Goal: Information Seeking & Learning: Learn about a topic

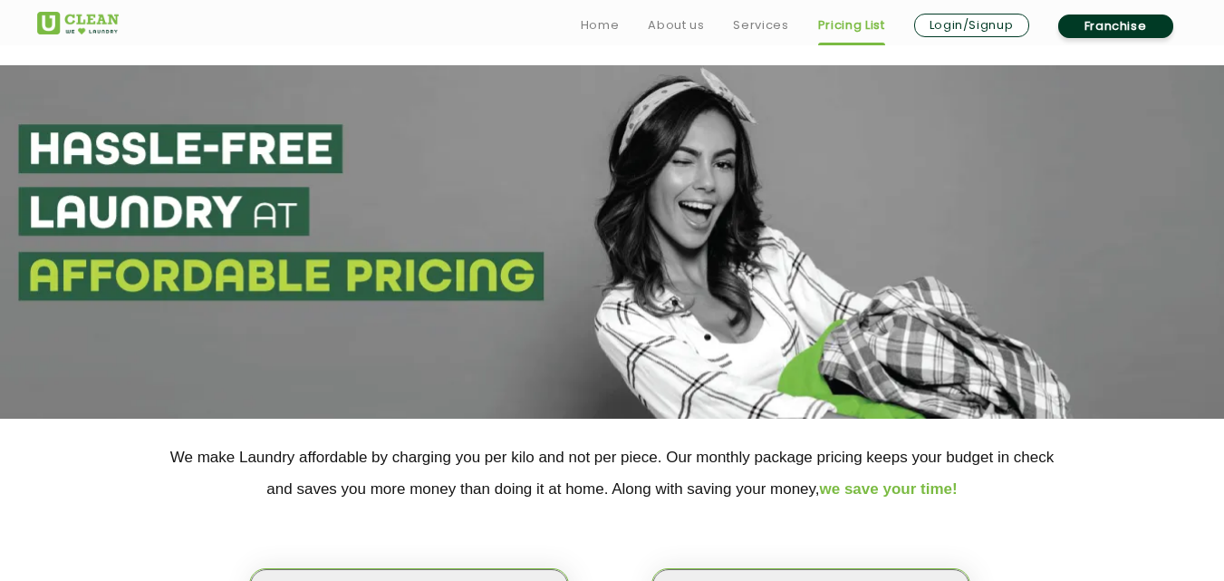
drag, startPoint x: 0, startPoint y: 0, endPoint x: 445, endPoint y: 133, distance: 464.5
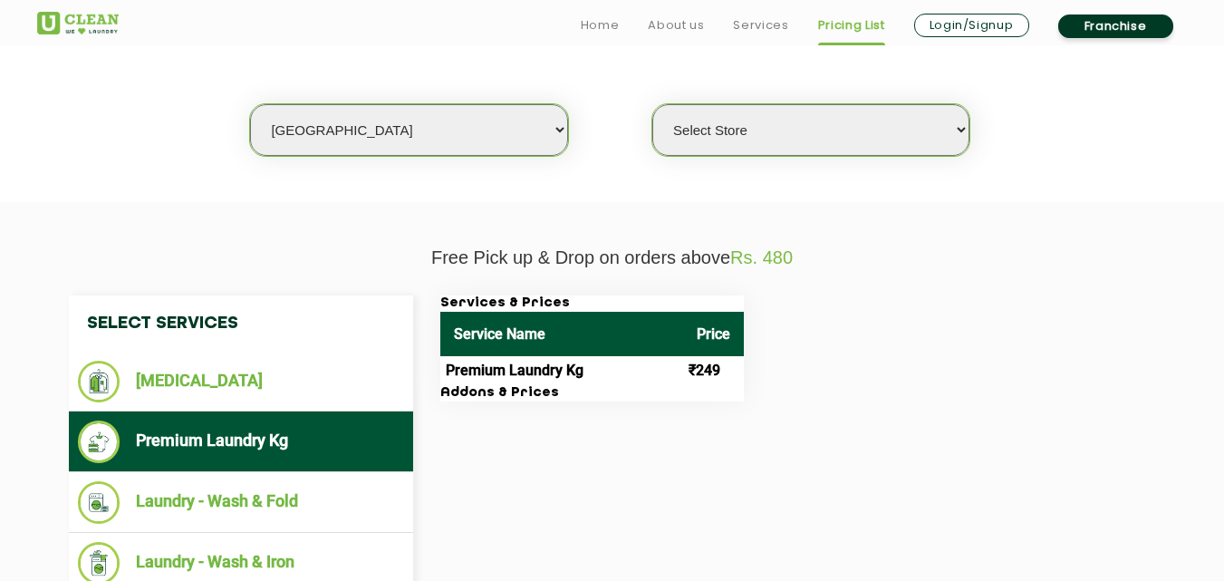
scroll to position [465, 0]
click at [445, 133] on select "Select city [GEOGRAPHIC_DATA] [GEOGRAPHIC_DATA] [GEOGRAPHIC_DATA] [GEOGRAPHIC_D…" at bounding box center [408, 130] width 317 height 52
select select "209"
click at [250, 104] on select "Select city [GEOGRAPHIC_DATA] [GEOGRAPHIC_DATA] [GEOGRAPHIC_DATA] [GEOGRAPHIC_D…" at bounding box center [408, 130] width 317 height 52
select select "0"
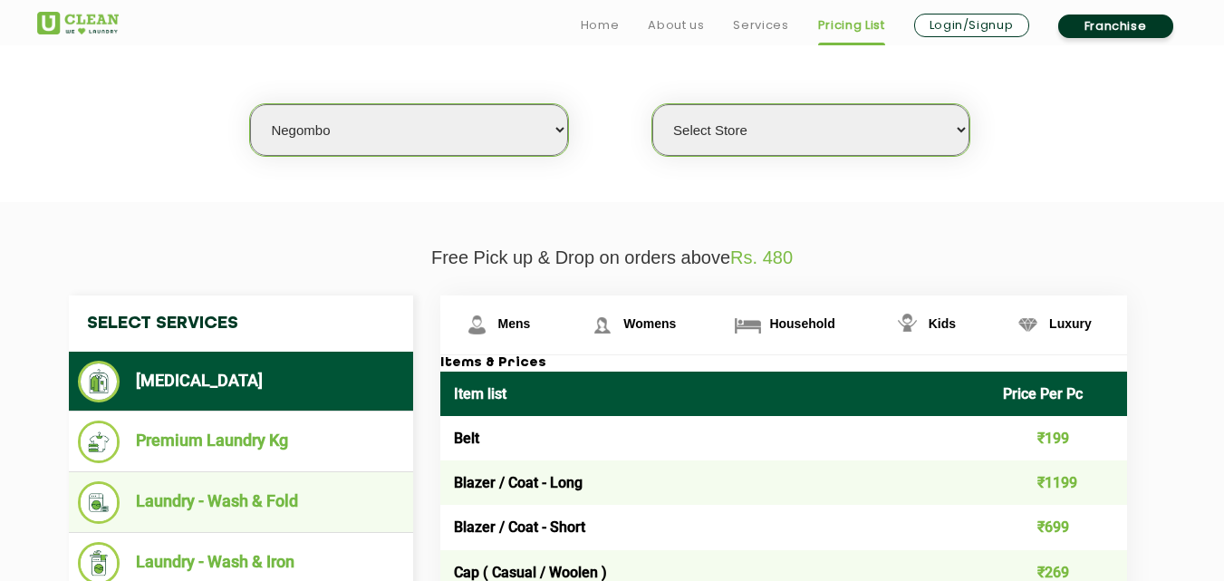
click at [276, 488] on li "Laundry - Wash & Fold" at bounding box center [241, 502] width 326 height 43
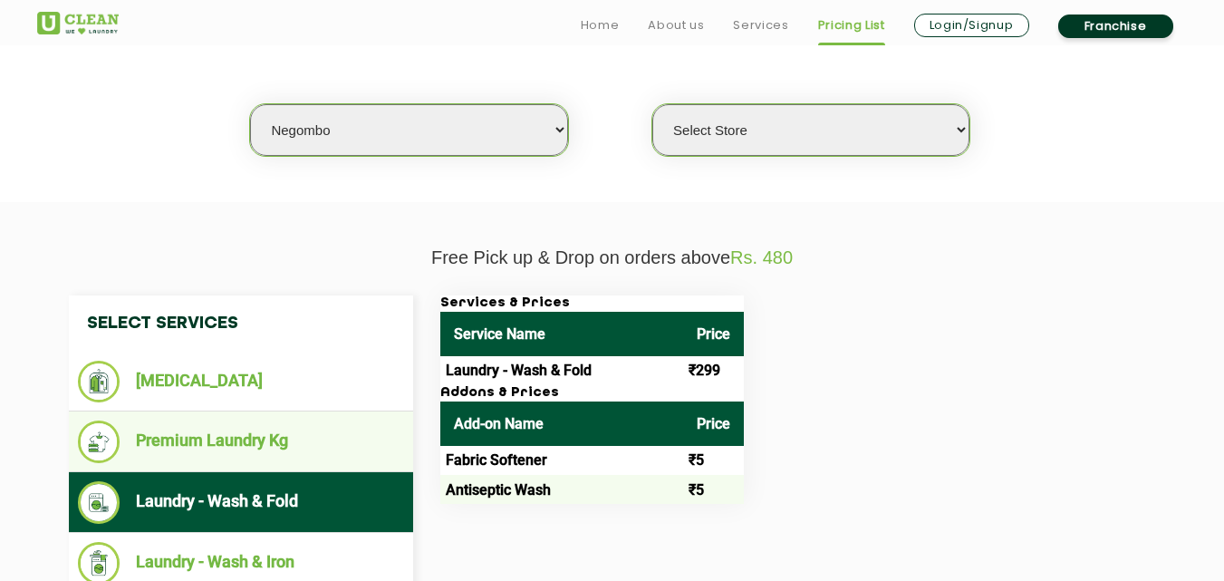
click at [263, 434] on li "Premium Laundry Kg" at bounding box center [241, 442] width 326 height 43
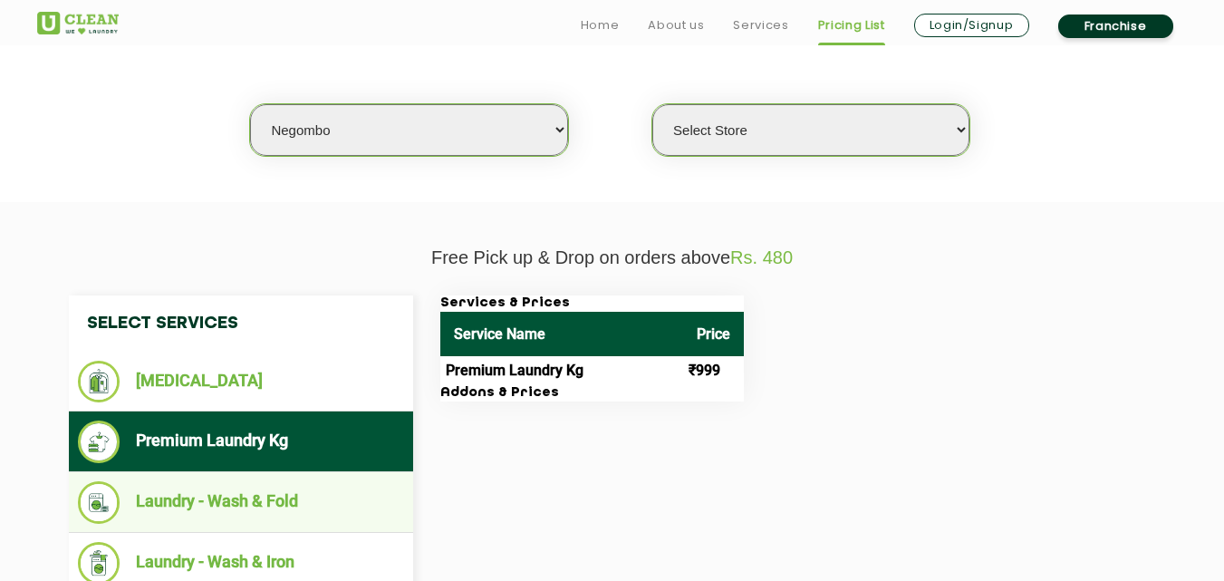
click at [264, 500] on li "Laundry - Wash & Fold" at bounding box center [241, 502] width 326 height 43
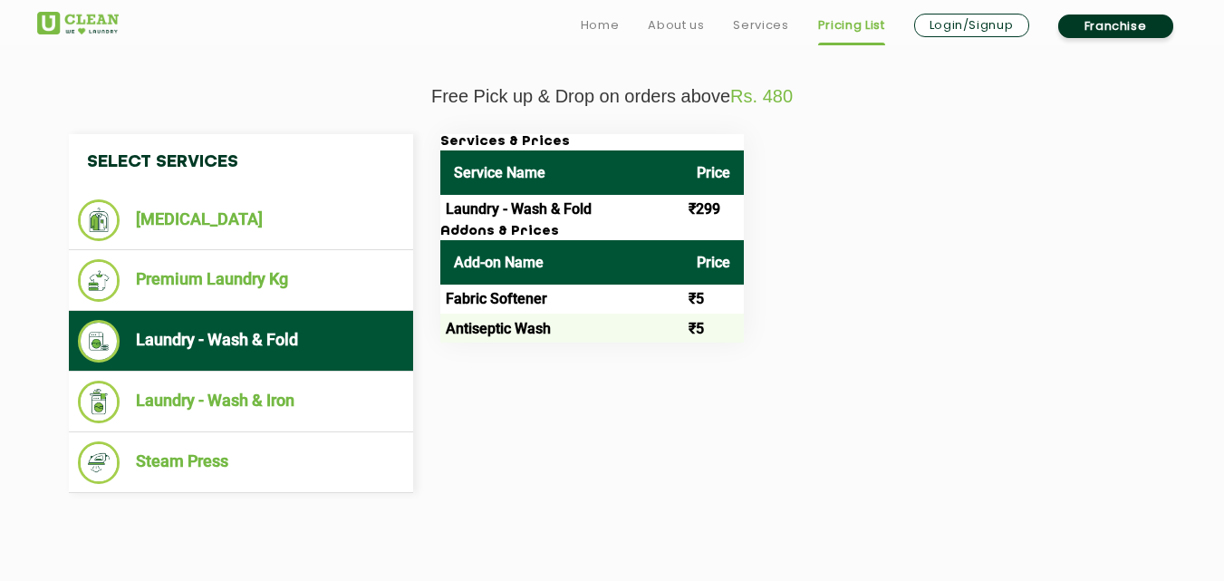
scroll to position [646, 0]
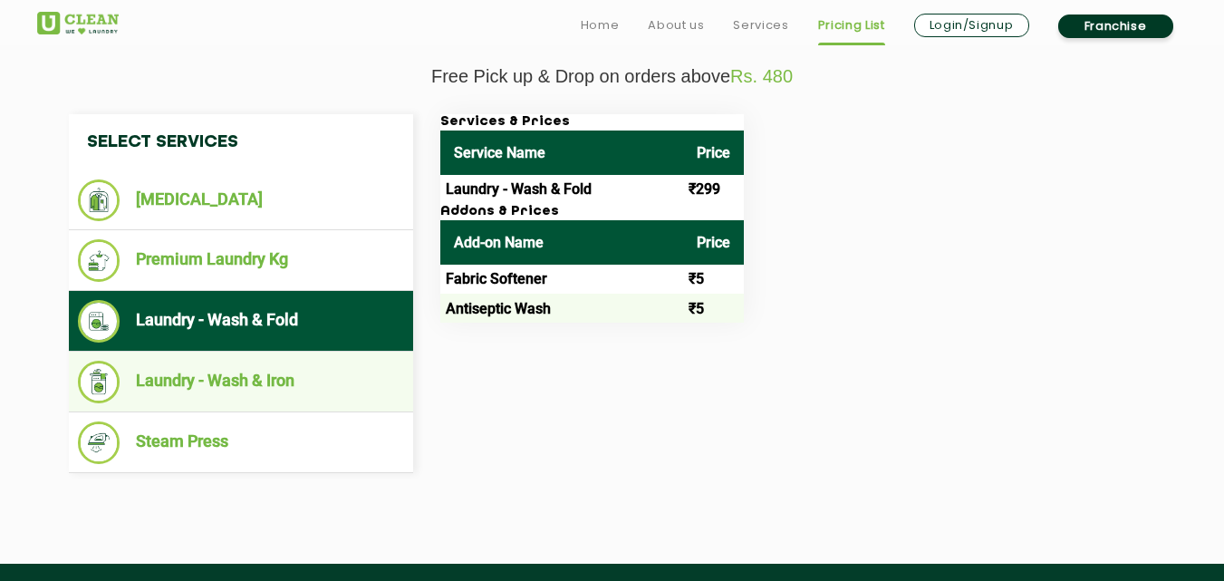
click at [218, 387] on li "Laundry - Wash & Iron" at bounding box center [241, 382] width 326 height 43
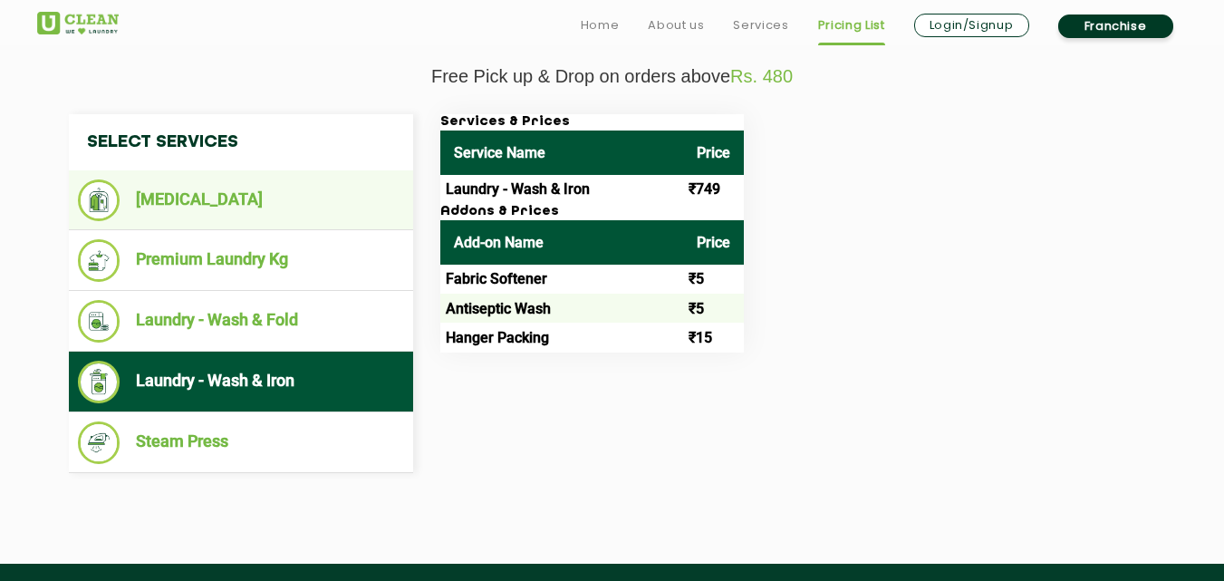
click at [212, 175] on ul "[MEDICAL_DATA]" at bounding box center [241, 200] width 344 height 60
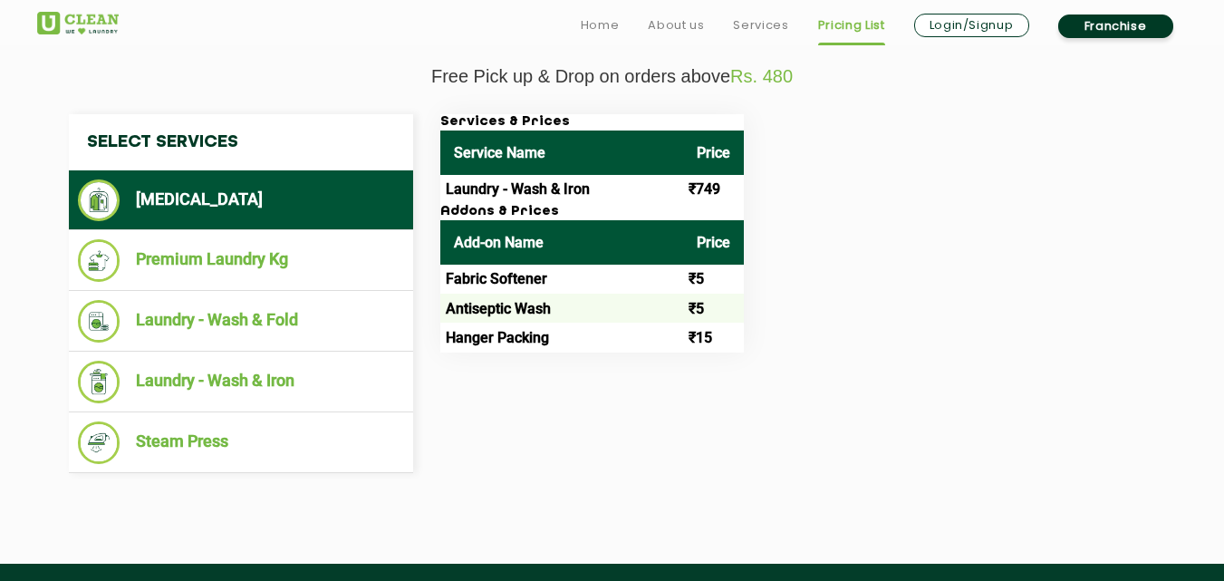
click at [212, 214] on li "[MEDICAL_DATA]" at bounding box center [241, 200] width 326 height 42
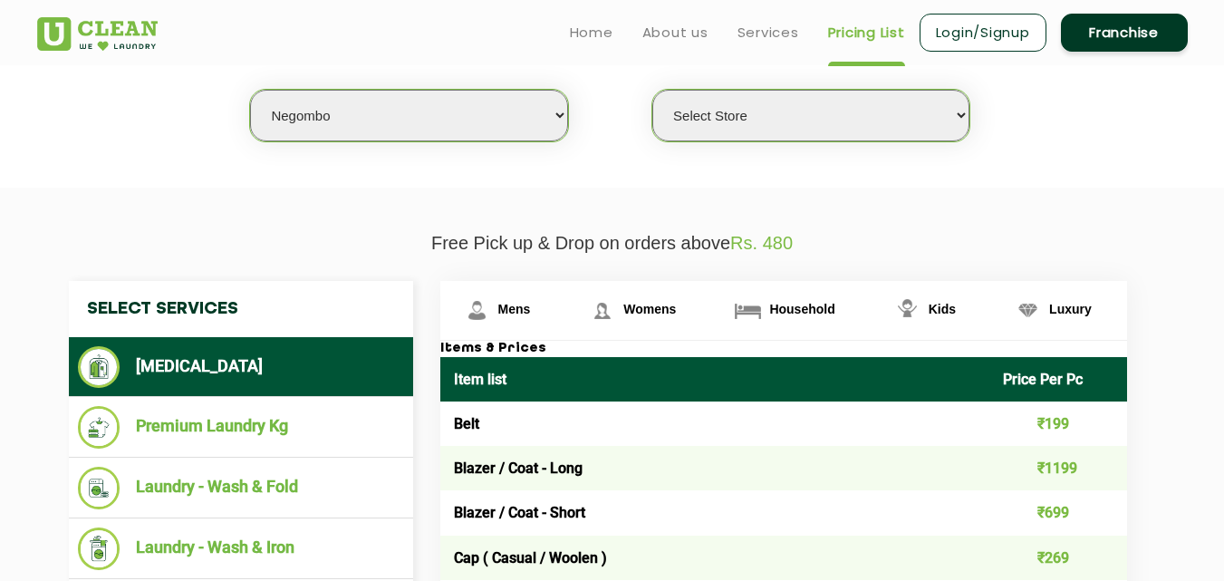
scroll to position [465, 0]
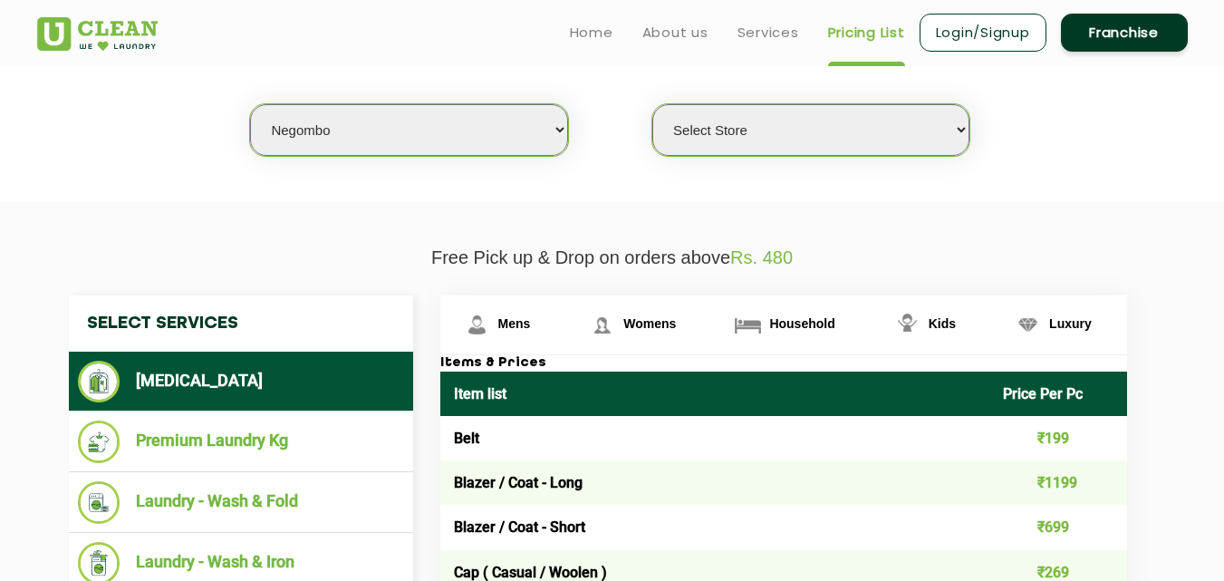
click at [352, 133] on select "Select city [GEOGRAPHIC_DATA] [GEOGRAPHIC_DATA] [GEOGRAPHIC_DATA] [GEOGRAPHIC_D…" at bounding box center [408, 130] width 317 height 52
select select "82"
click at [250, 104] on select "Select city [GEOGRAPHIC_DATA] [GEOGRAPHIC_DATA] [GEOGRAPHIC_DATA] [GEOGRAPHIC_D…" at bounding box center [408, 130] width 317 height 52
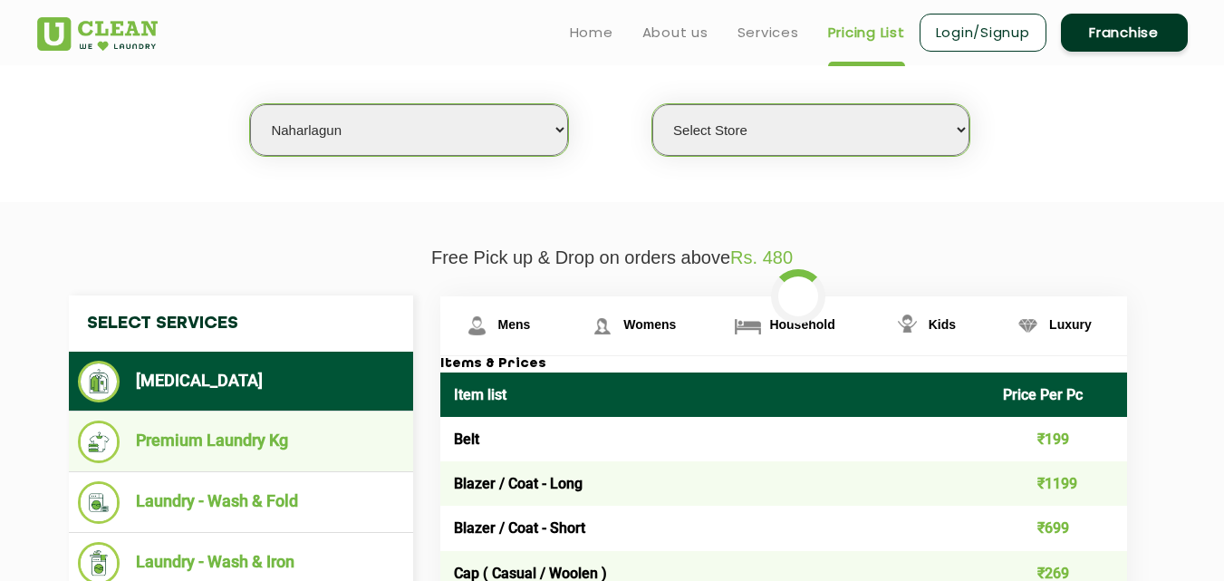
select select "0"
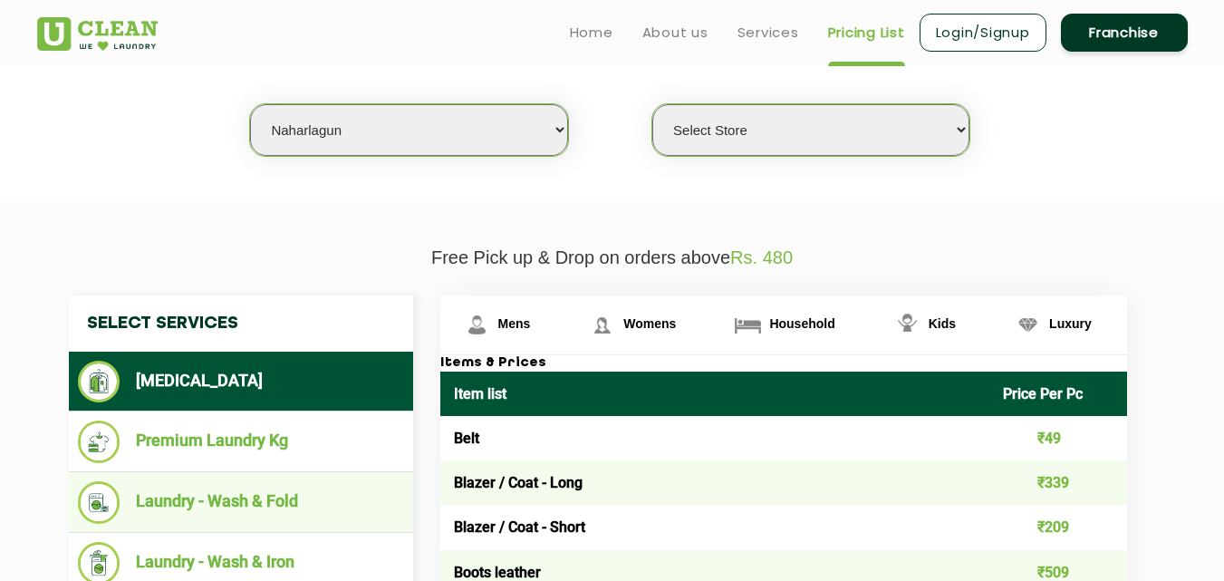
click at [239, 518] on li "Laundry - Wash & Fold" at bounding box center [241, 502] width 326 height 43
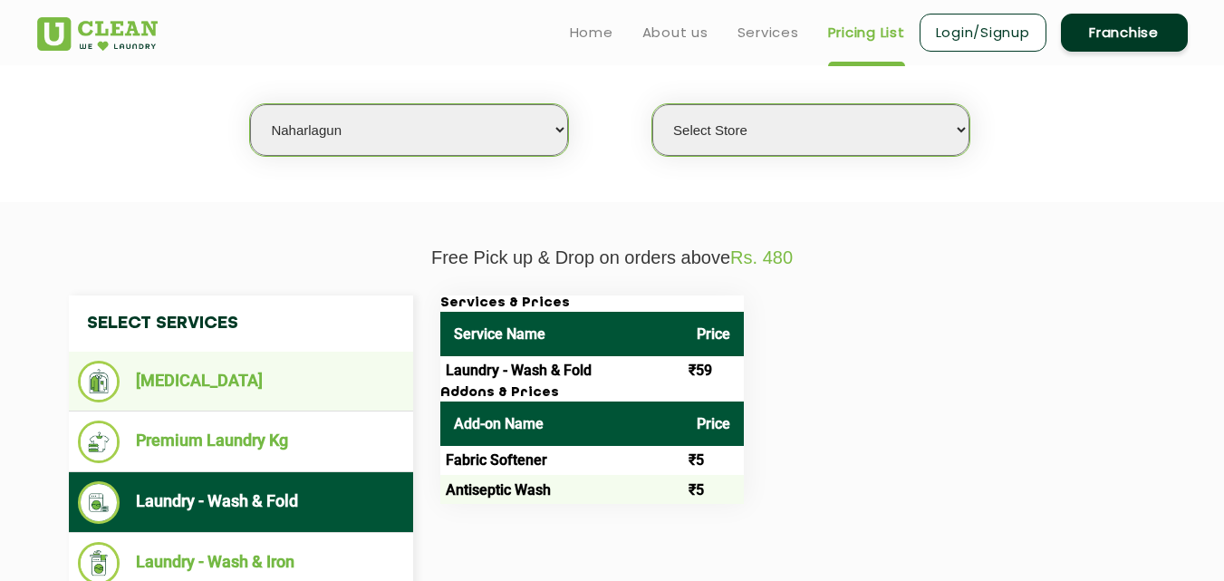
click at [208, 361] on li "[MEDICAL_DATA]" at bounding box center [241, 382] width 326 height 42
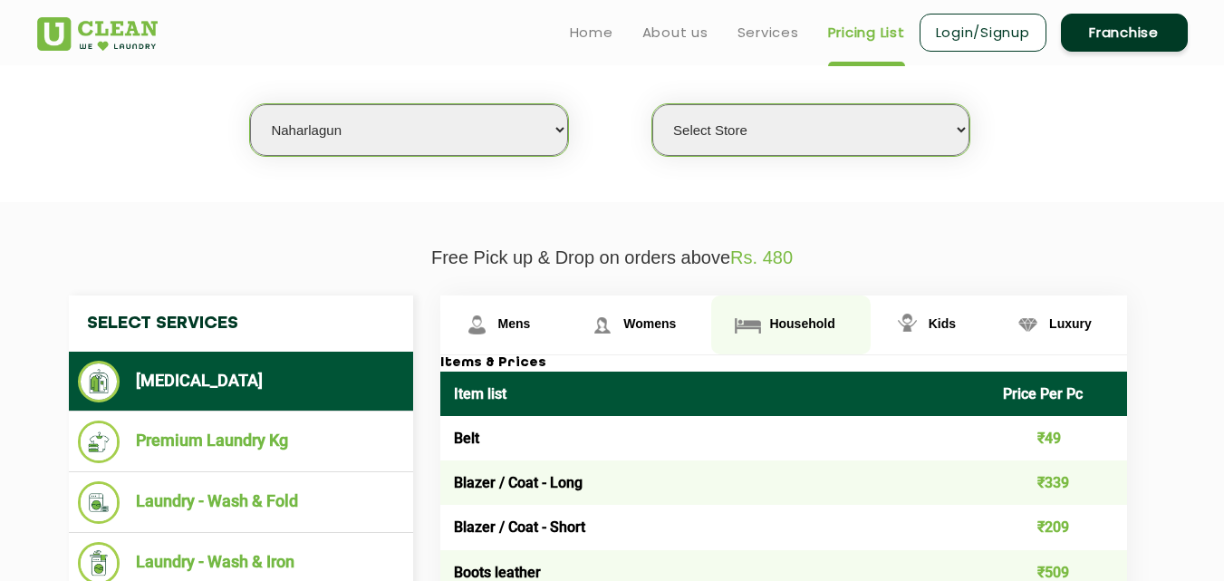
click at [781, 316] on span "Household" at bounding box center [801, 323] width 65 height 15
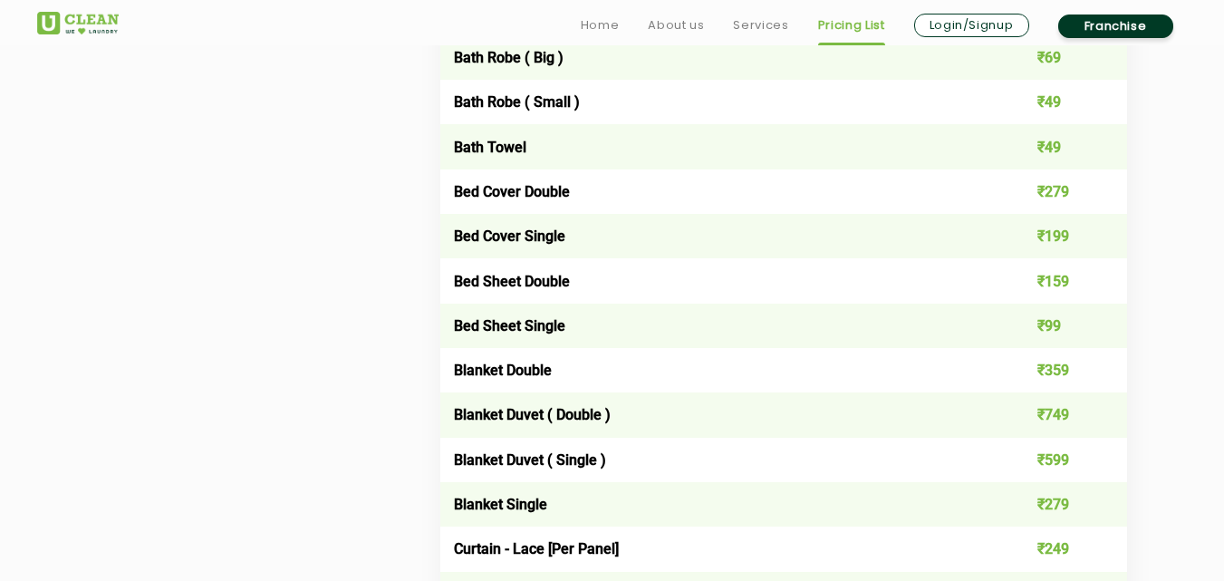
scroll to position [1190, 0]
